Goal: Browse casually

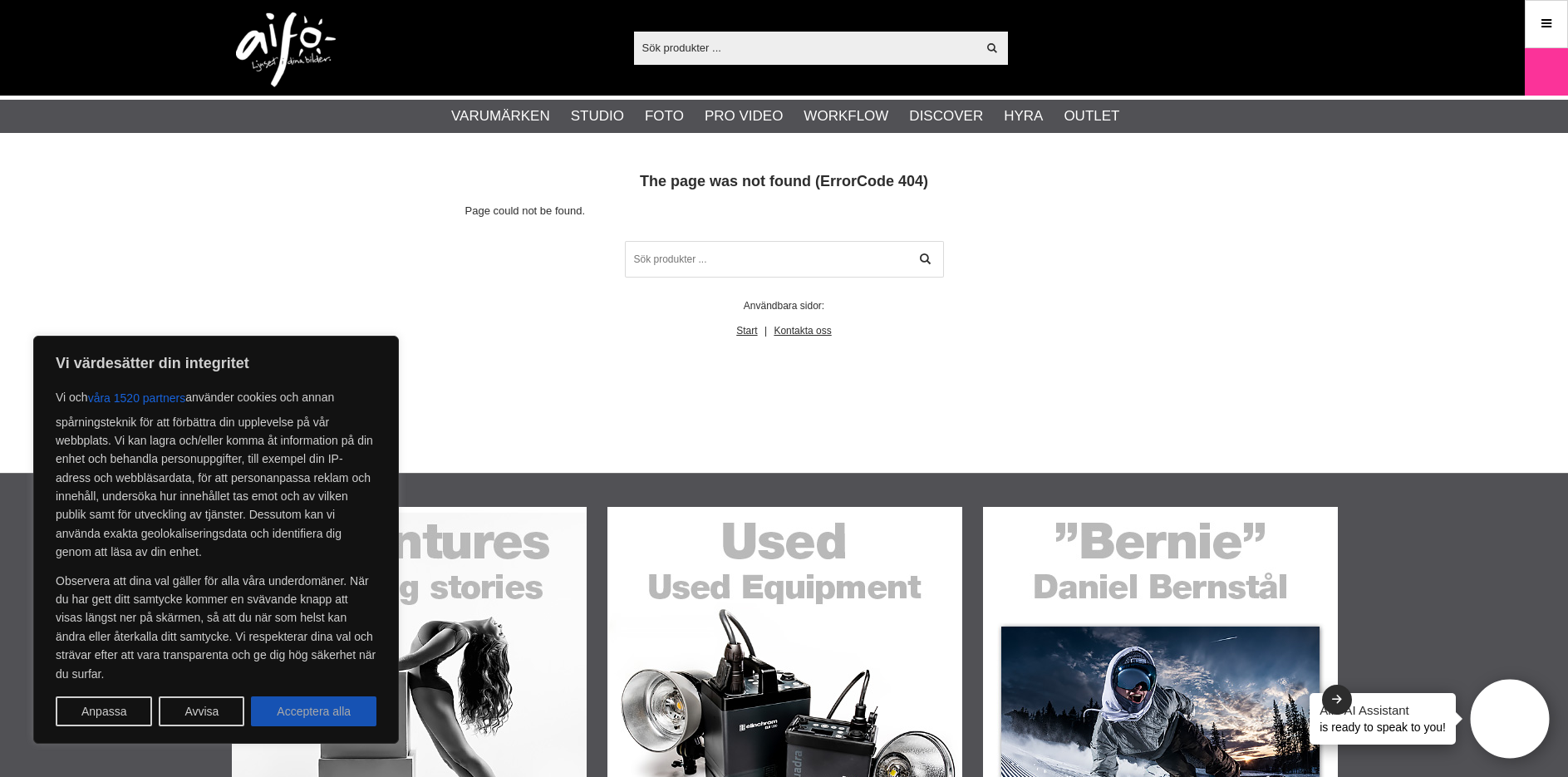
click at [281, 709] on button "Acceptera alla" at bounding box center [314, 711] width 125 height 30
checkbox input "true"
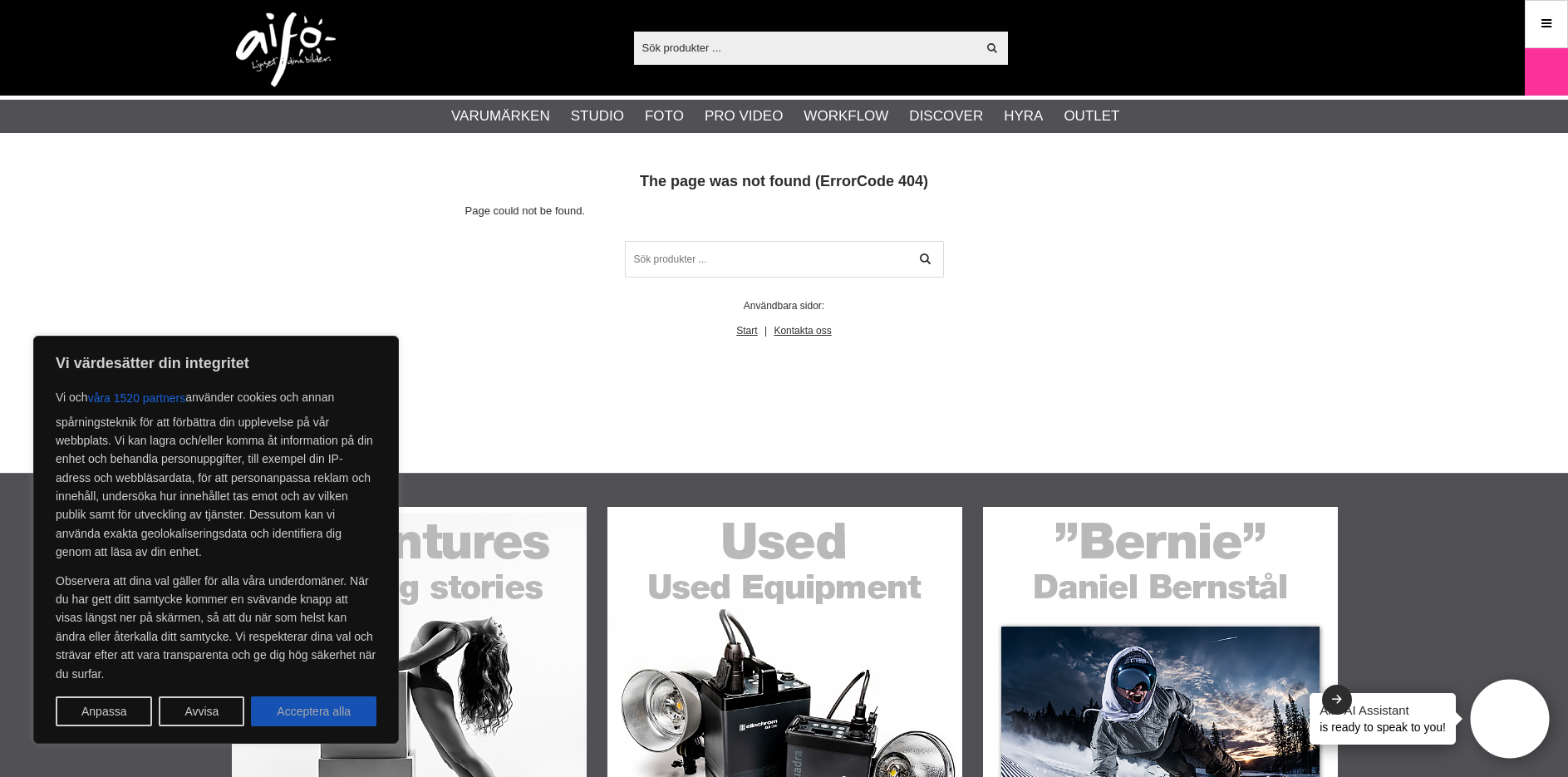
checkbox input "true"
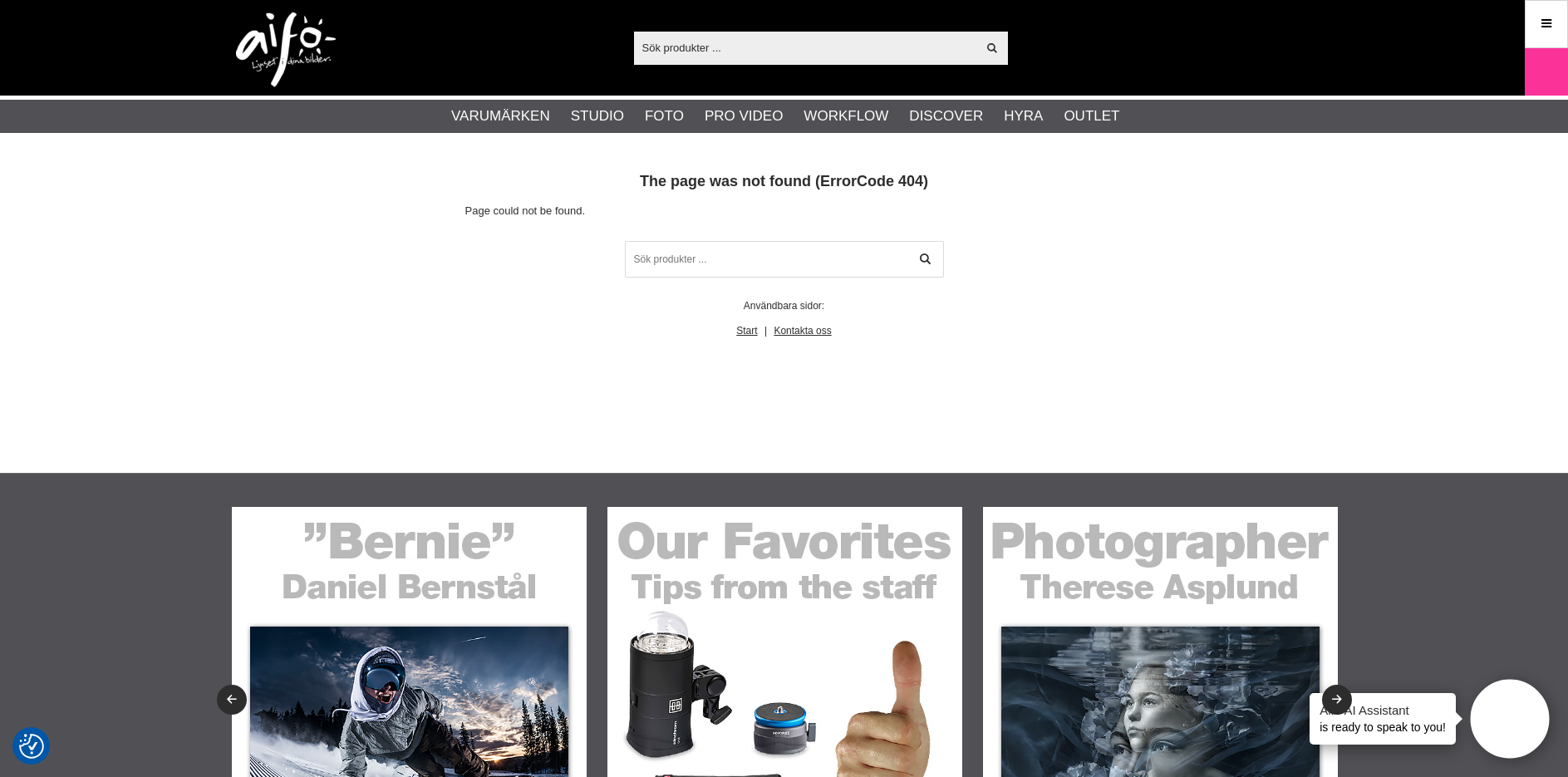
click at [813, 698] on img at bounding box center [784, 684] width 355 height 355
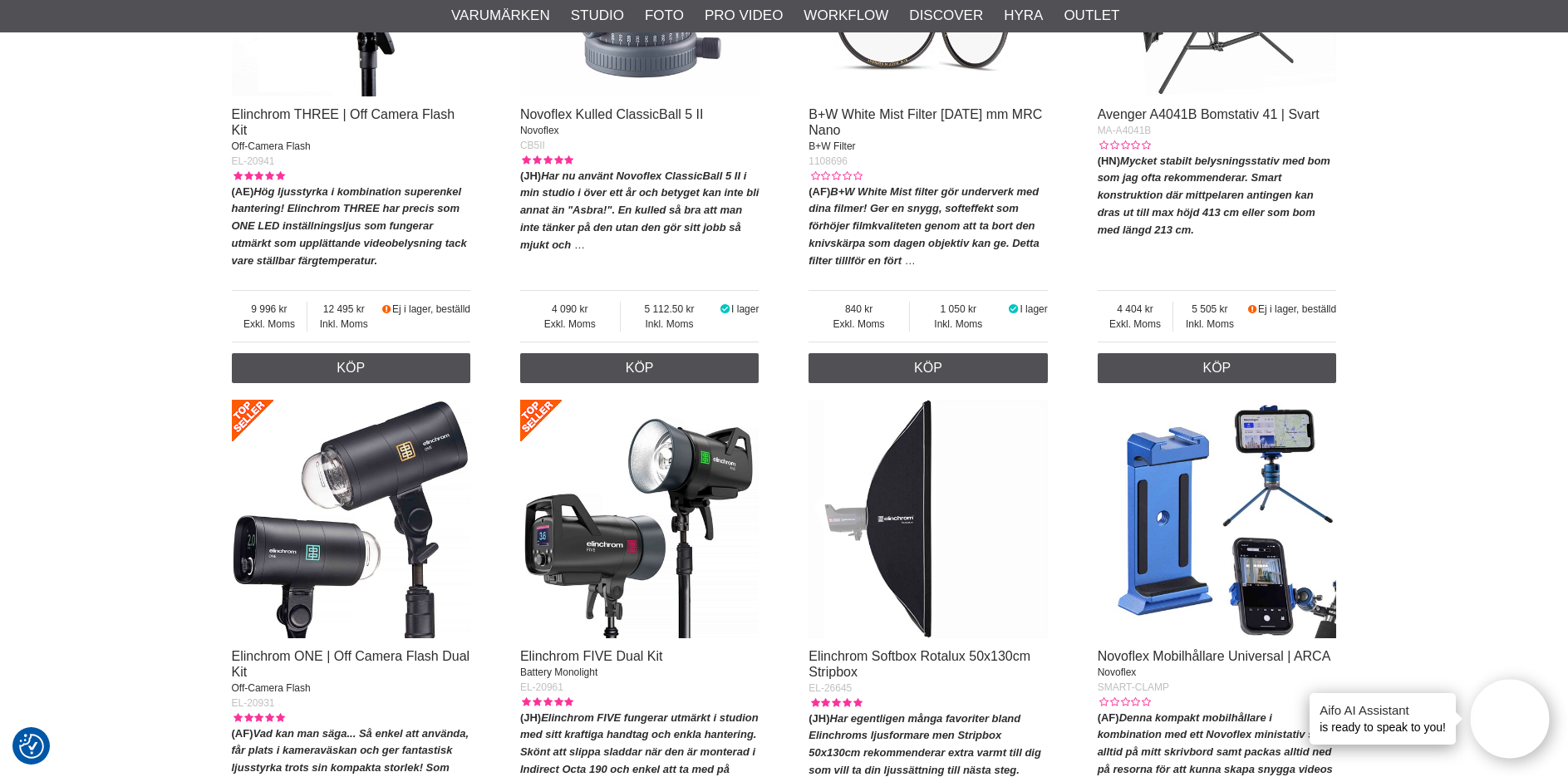
scroll to position [1995, 0]
